Goal: Transaction & Acquisition: Register for event/course

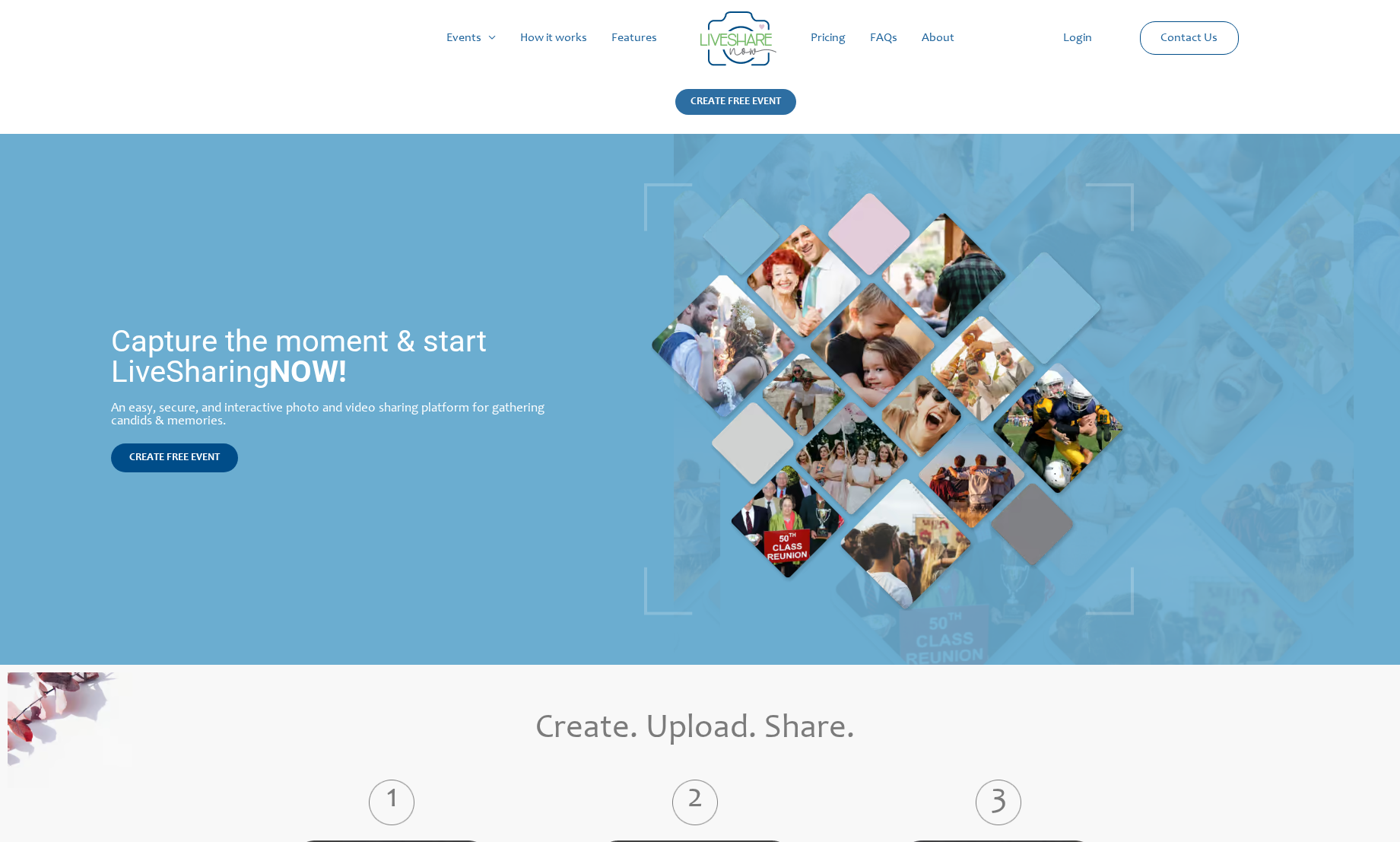
click at [774, 108] on div "CREATE FREE EVENT" at bounding box center [736, 101] width 121 height 26
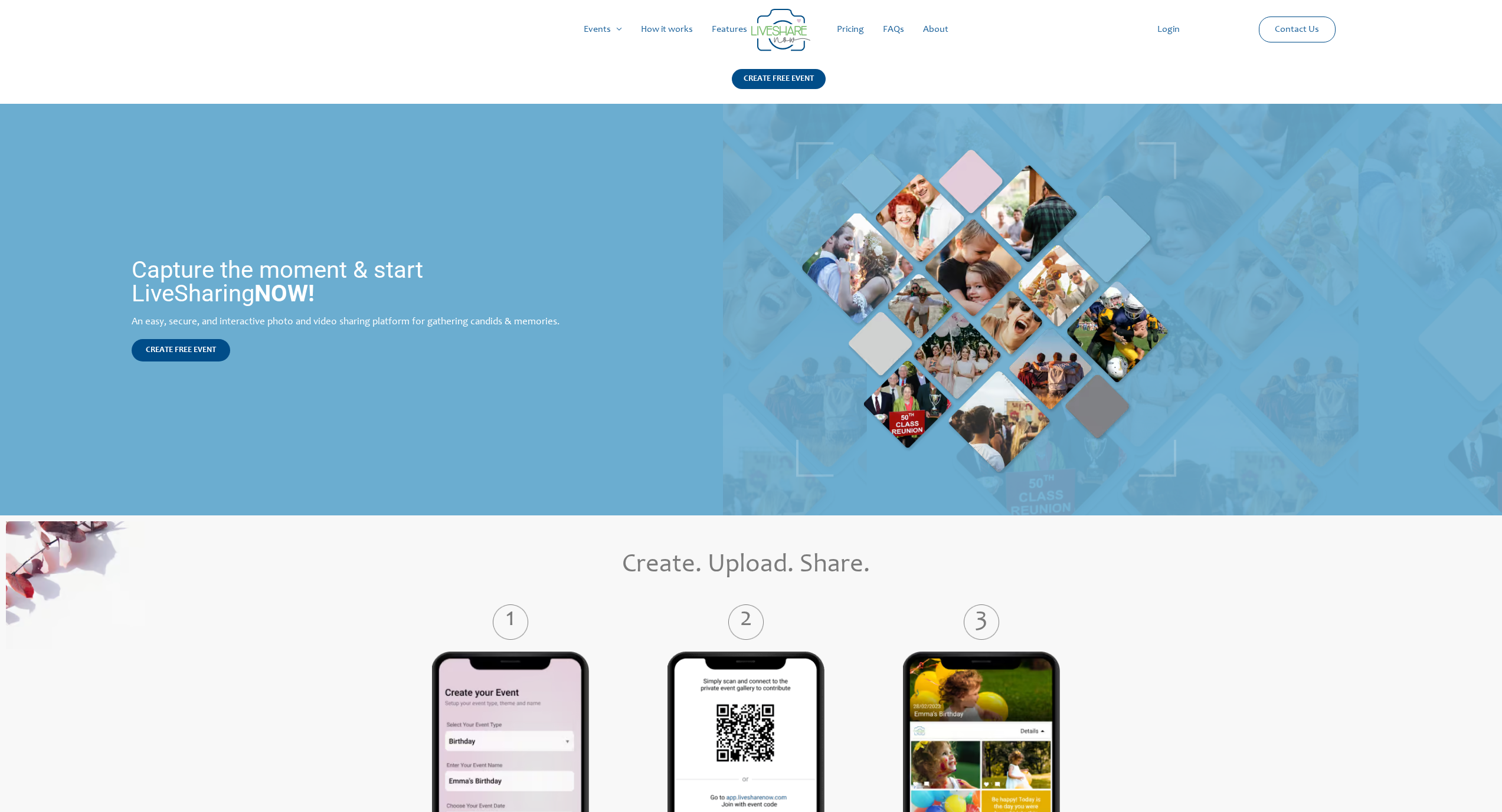
click at [842, 26] on link "Pricing" at bounding box center [850, 29] width 46 height 38
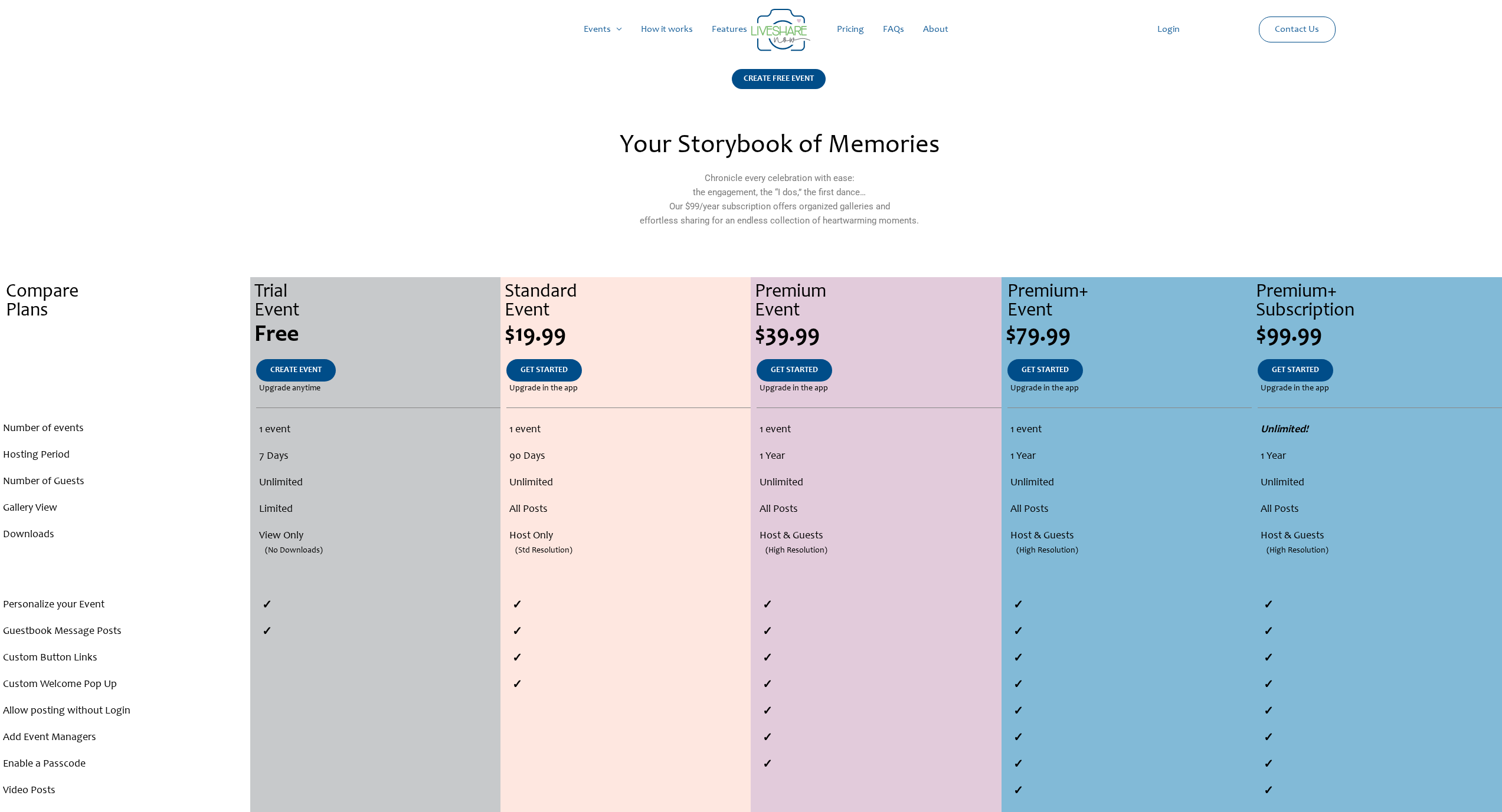
scroll to position [2, 0]
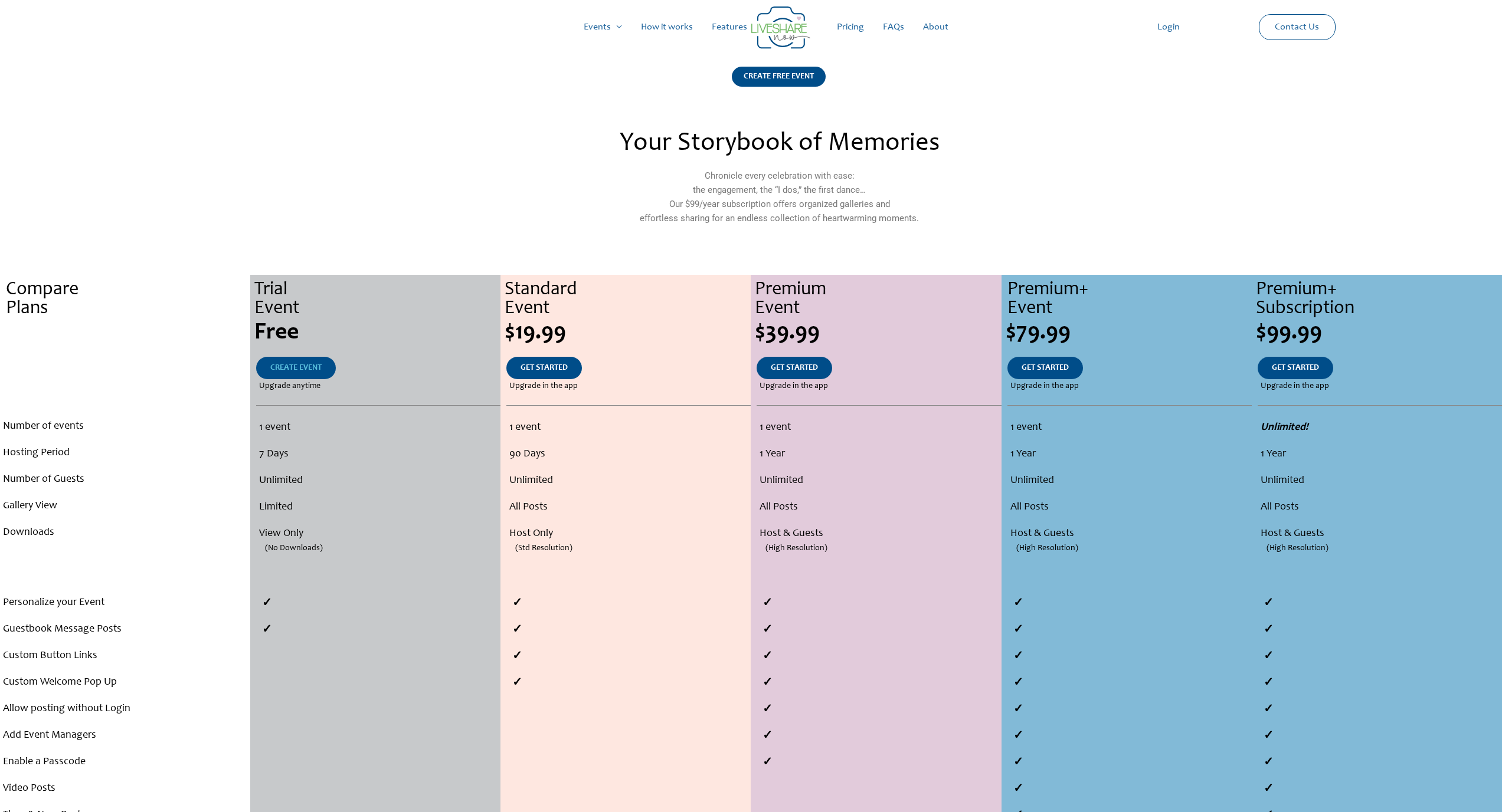
click at [312, 367] on span "CREATE EVENT" at bounding box center [296, 368] width 51 height 8
